Goal: Task Accomplishment & Management: Use online tool/utility

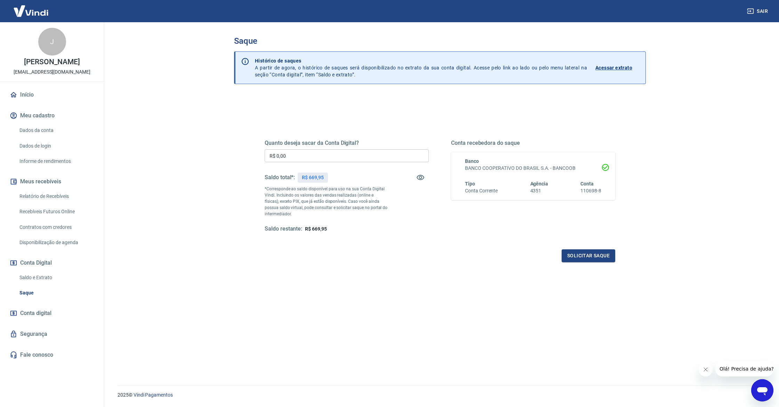
click at [331, 155] on input "R$ 0,00" at bounding box center [347, 155] width 164 height 13
type input "R$ 669,95"
click at [588, 257] on button "Solicitar saque" at bounding box center [588, 256] width 54 height 13
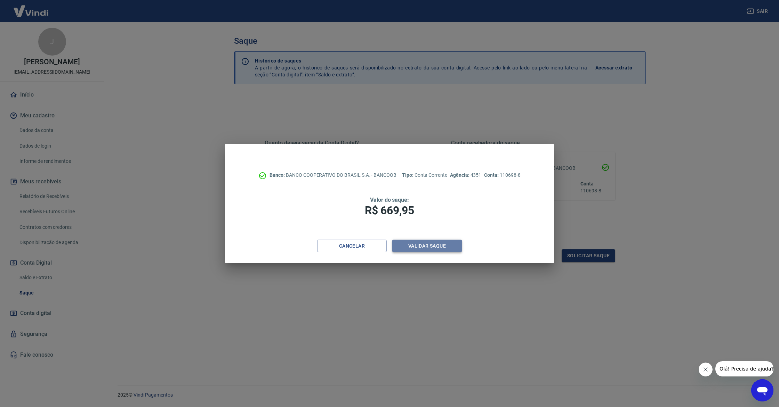
click at [434, 247] on button "Validar saque" at bounding box center [427, 246] width 70 height 13
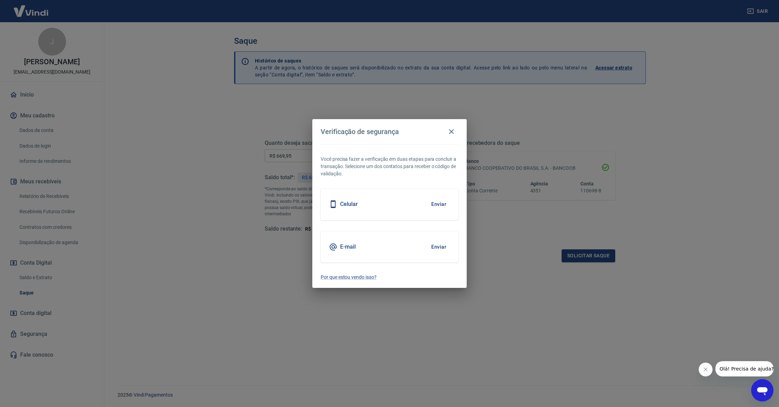
click at [423, 208] on div "Celular Enviar" at bounding box center [389, 204] width 138 height 31
click at [435, 204] on button "Enviar" at bounding box center [438, 204] width 23 height 15
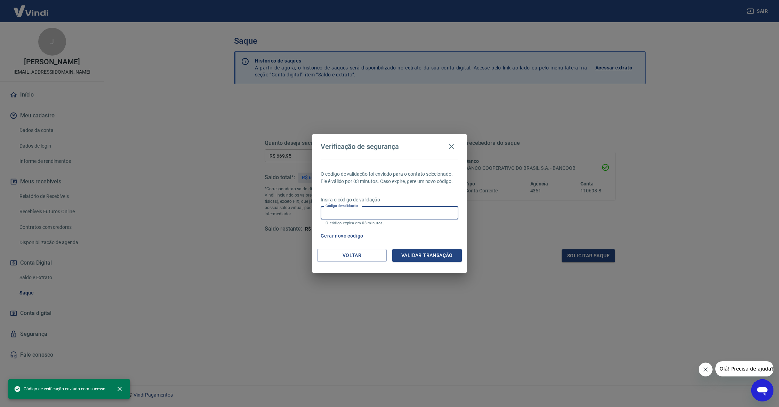
click at [411, 215] on input "Código de validação" at bounding box center [389, 212] width 138 height 13
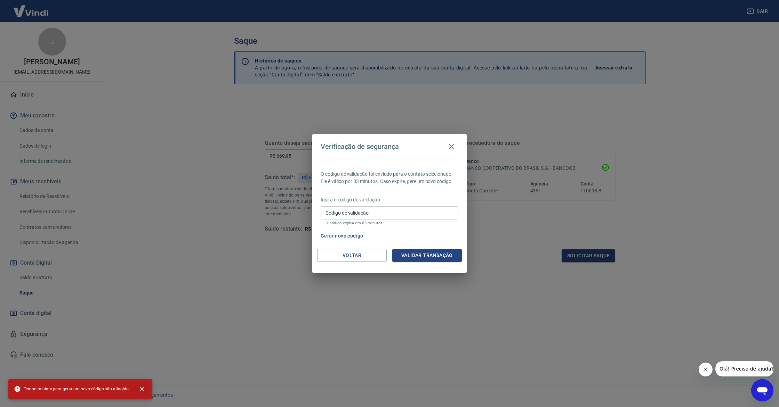
click at [143, 390] on button "close" at bounding box center [141, 389] width 15 height 15
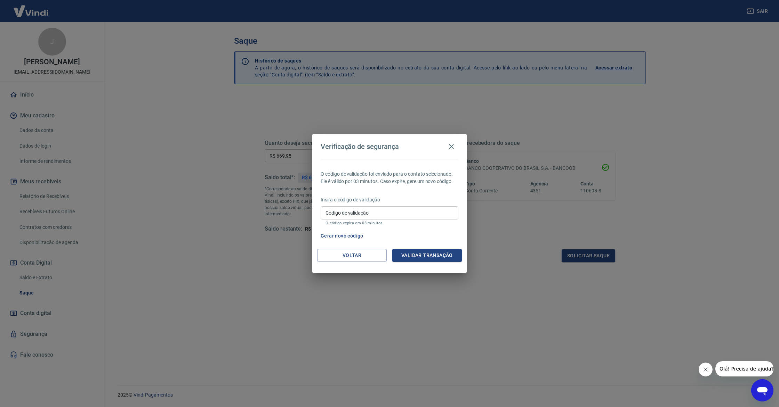
click at [373, 212] on input "Código de validação" at bounding box center [389, 212] width 138 height 13
type input "152582"
click at [421, 254] on button "Validar transação" at bounding box center [427, 255] width 70 height 13
